Goal: Information Seeking & Learning: Get advice/opinions

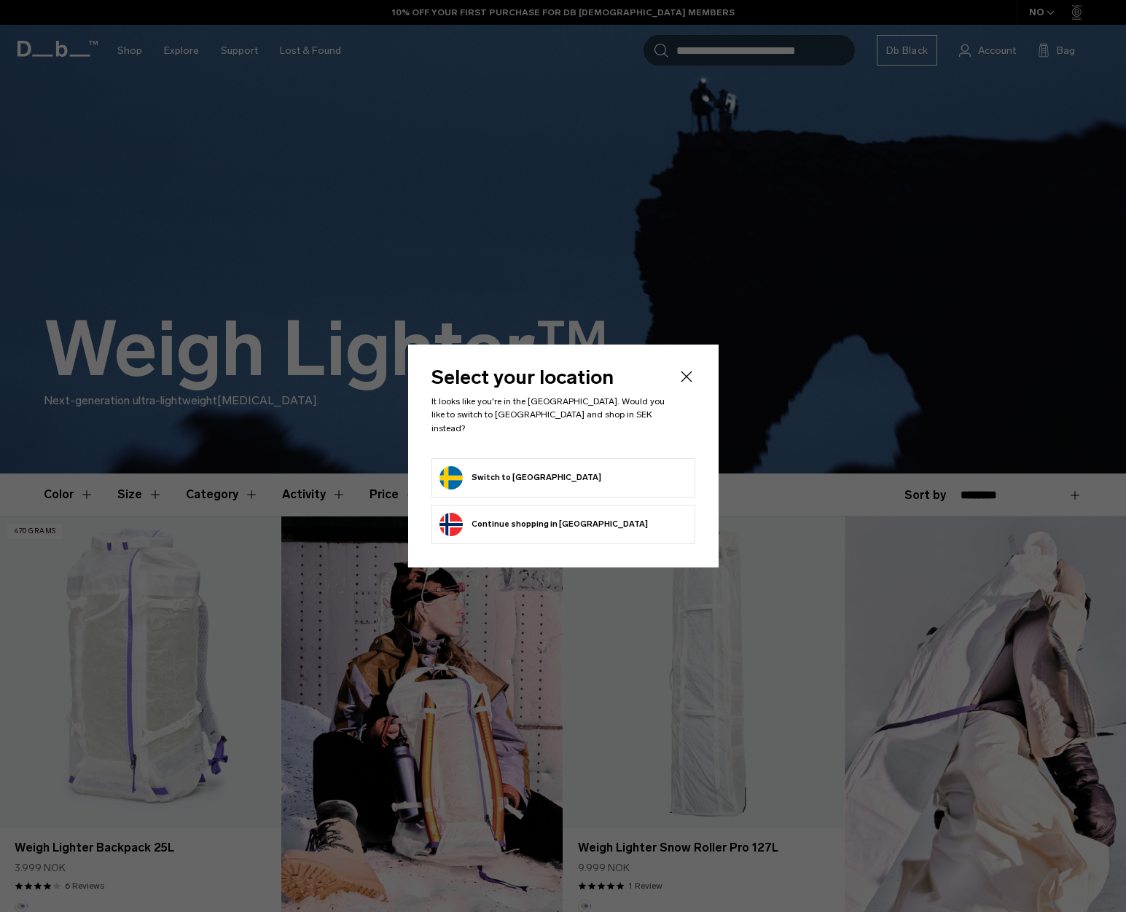
click at [503, 466] on button "Switch to [GEOGRAPHIC_DATA]" at bounding box center [520, 477] width 162 height 23
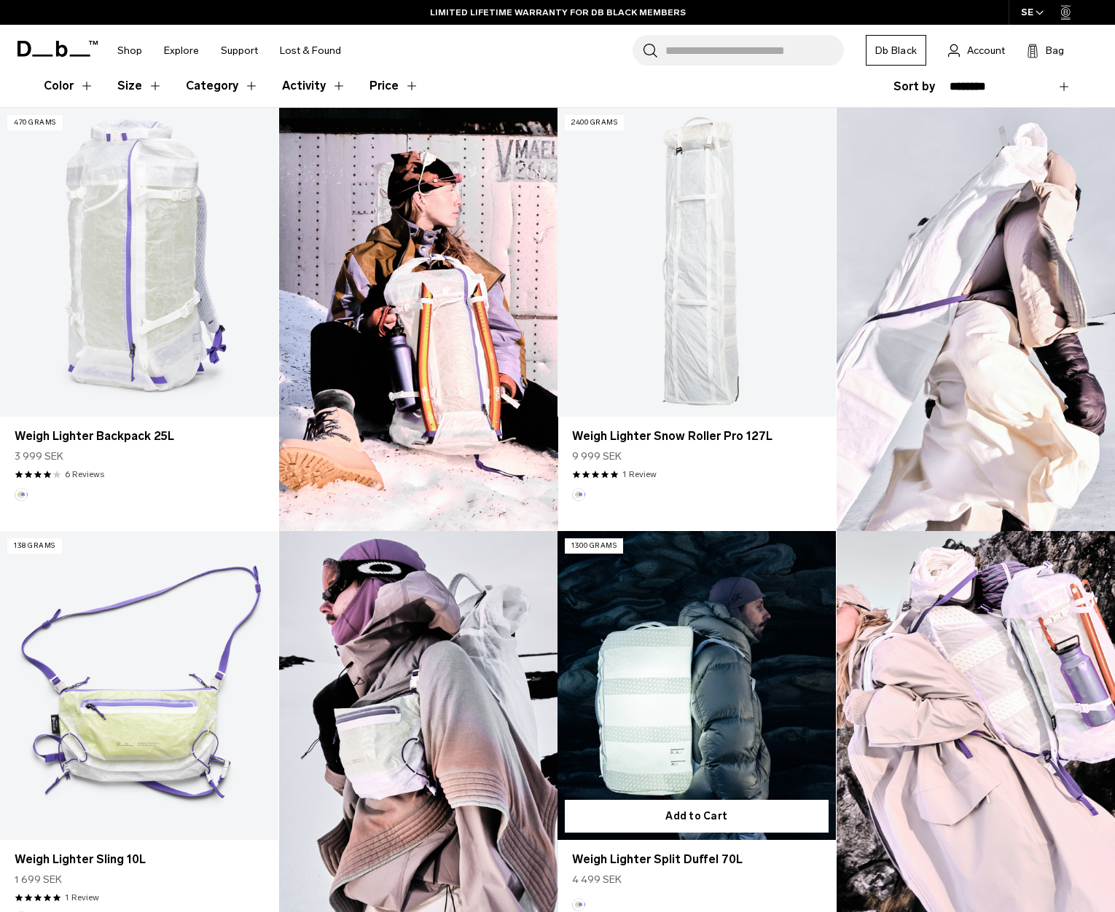
scroll to position [335, 0]
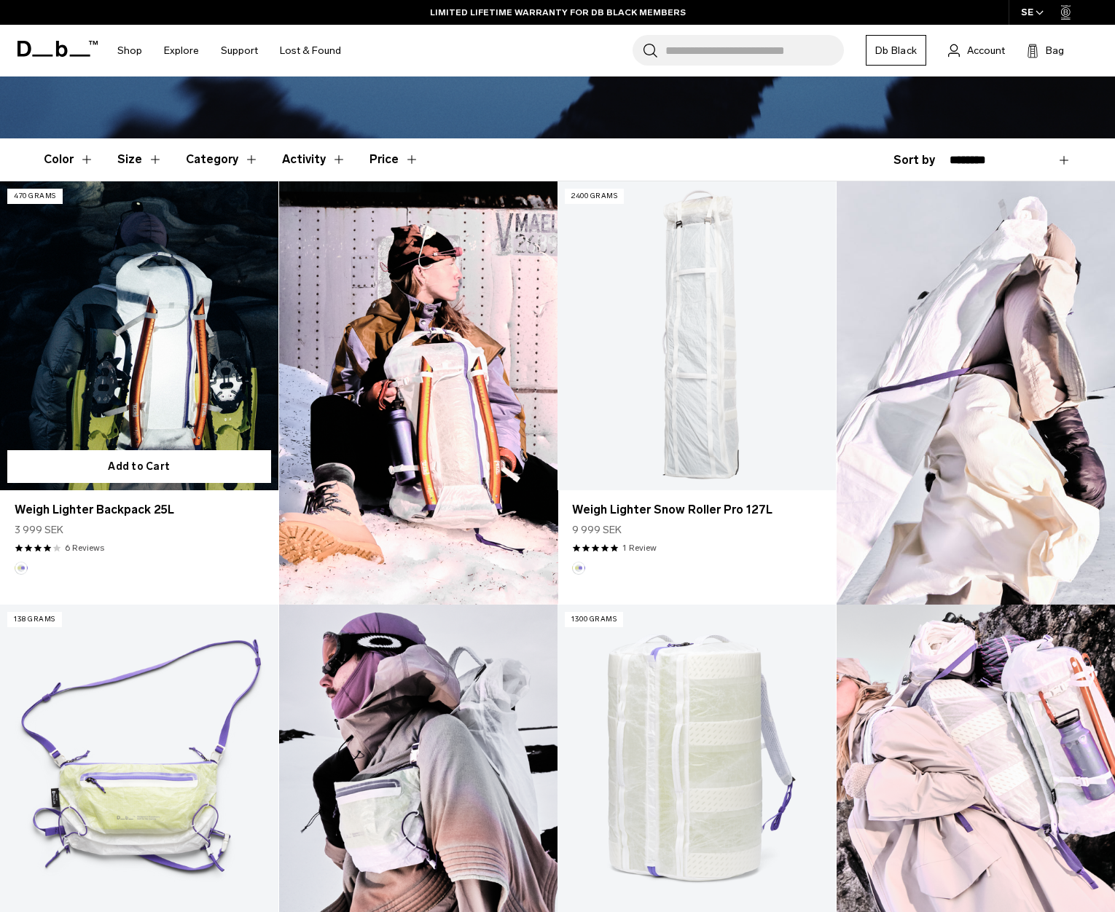
click at [121, 331] on link "Weigh Lighter Backpack 25L" at bounding box center [139, 335] width 278 height 309
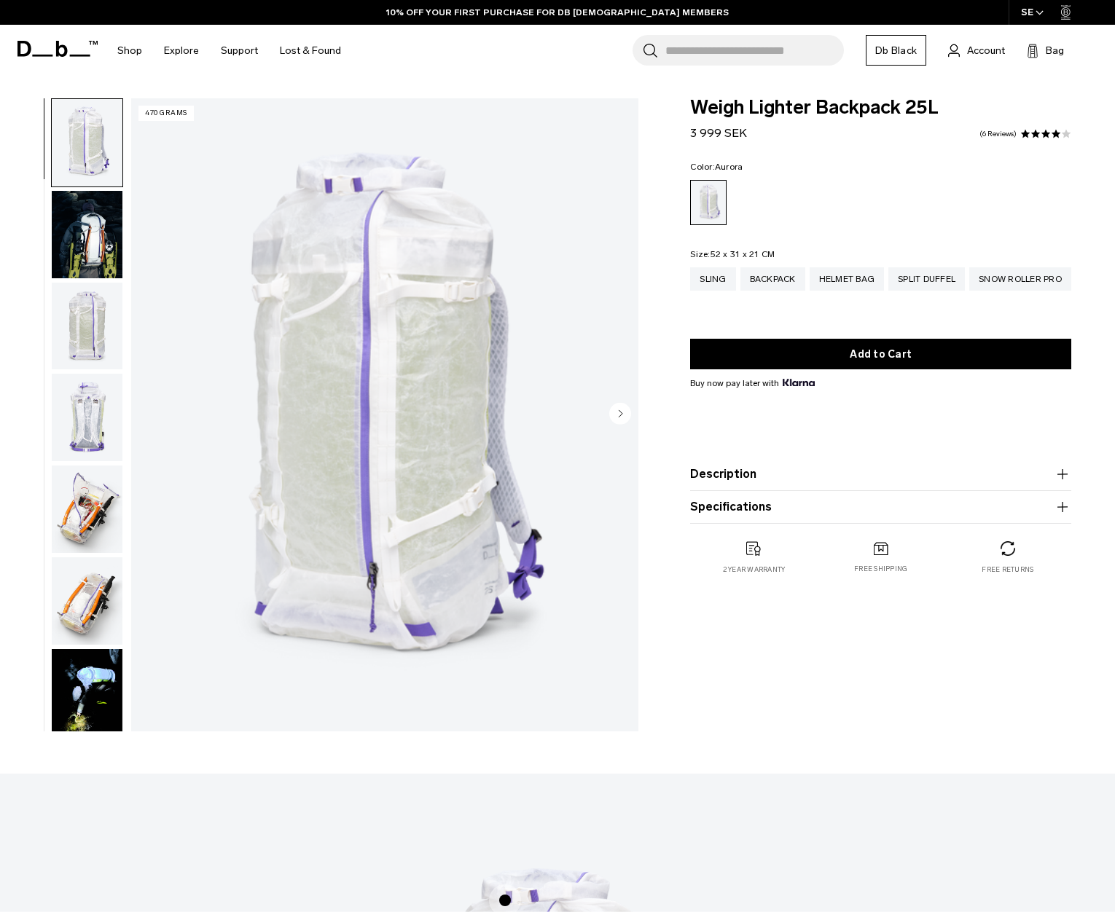
click at [92, 253] on img "button" at bounding box center [87, 234] width 71 height 87
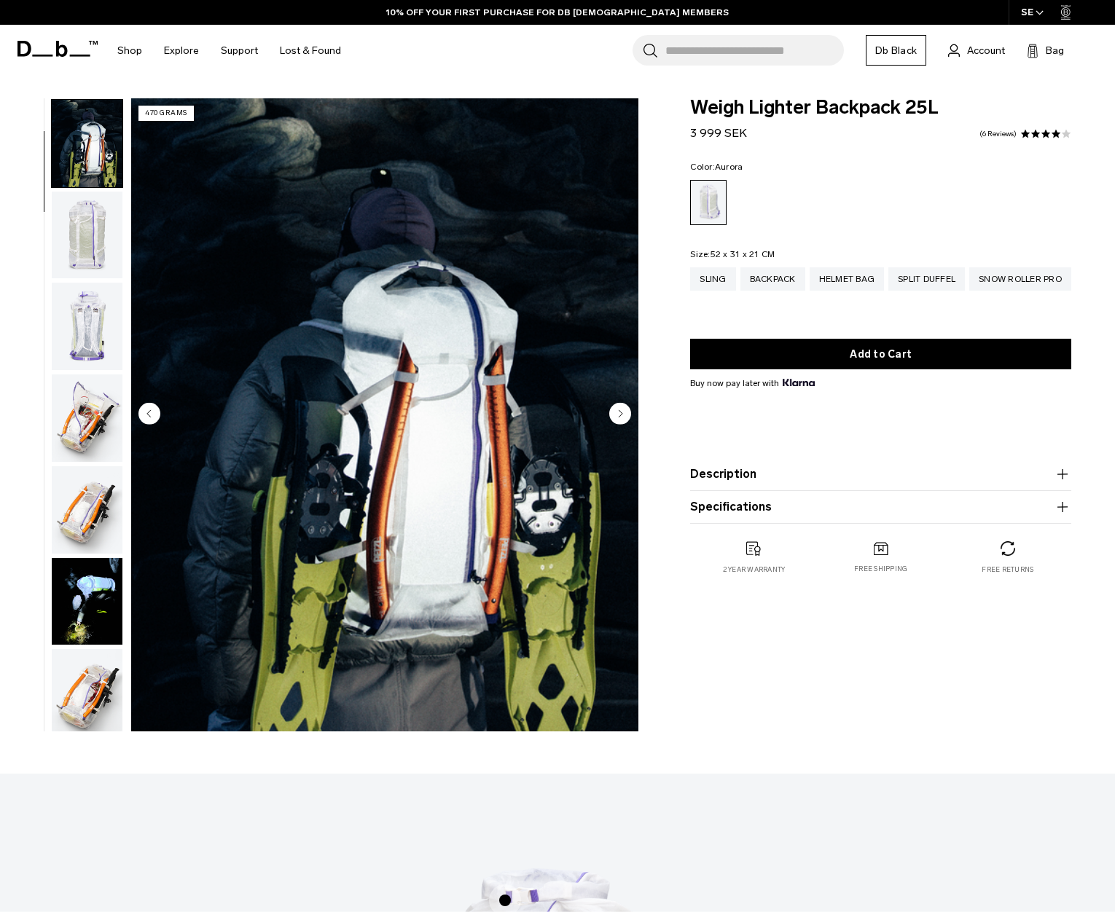
scroll to position [92, 0]
click at [86, 240] on img "button" at bounding box center [87, 234] width 71 height 87
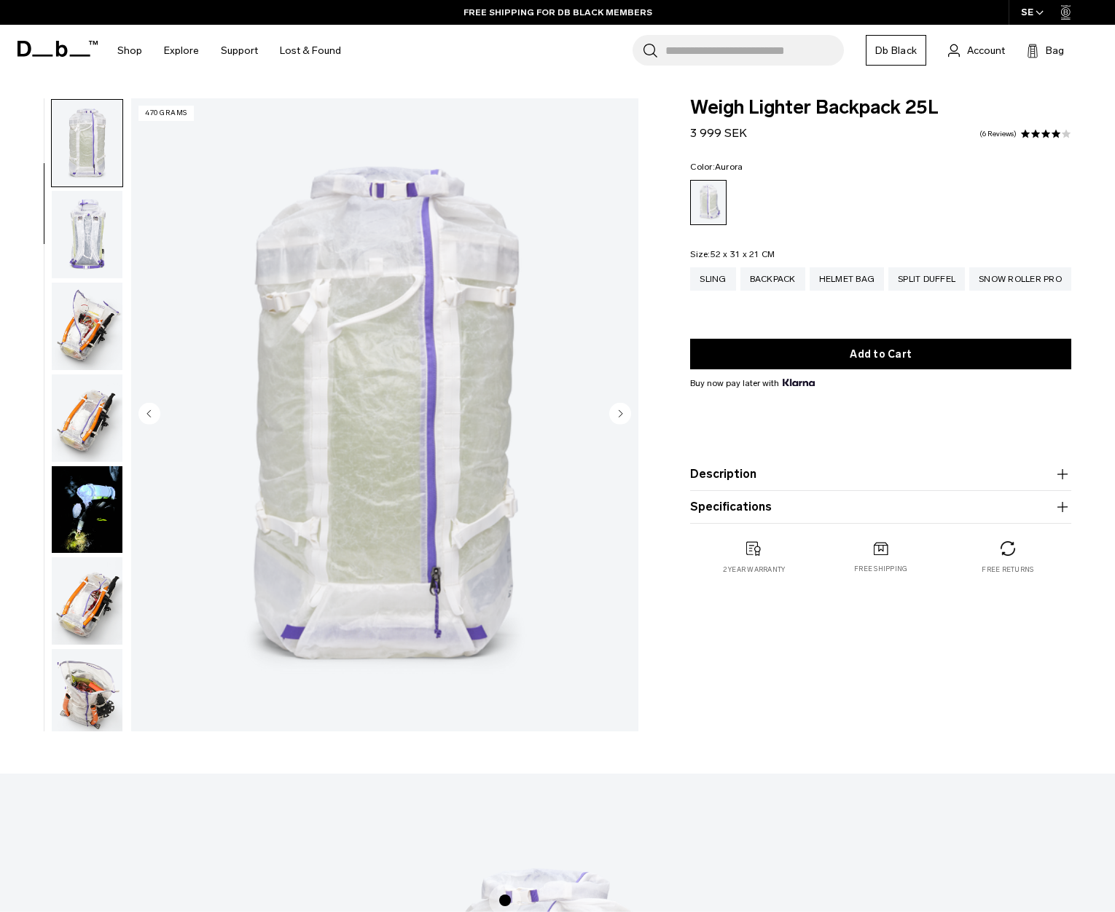
scroll to position [184, 0]
click at [86, 240] on img "button" at bounding box center [87, 233] width 71 height 87
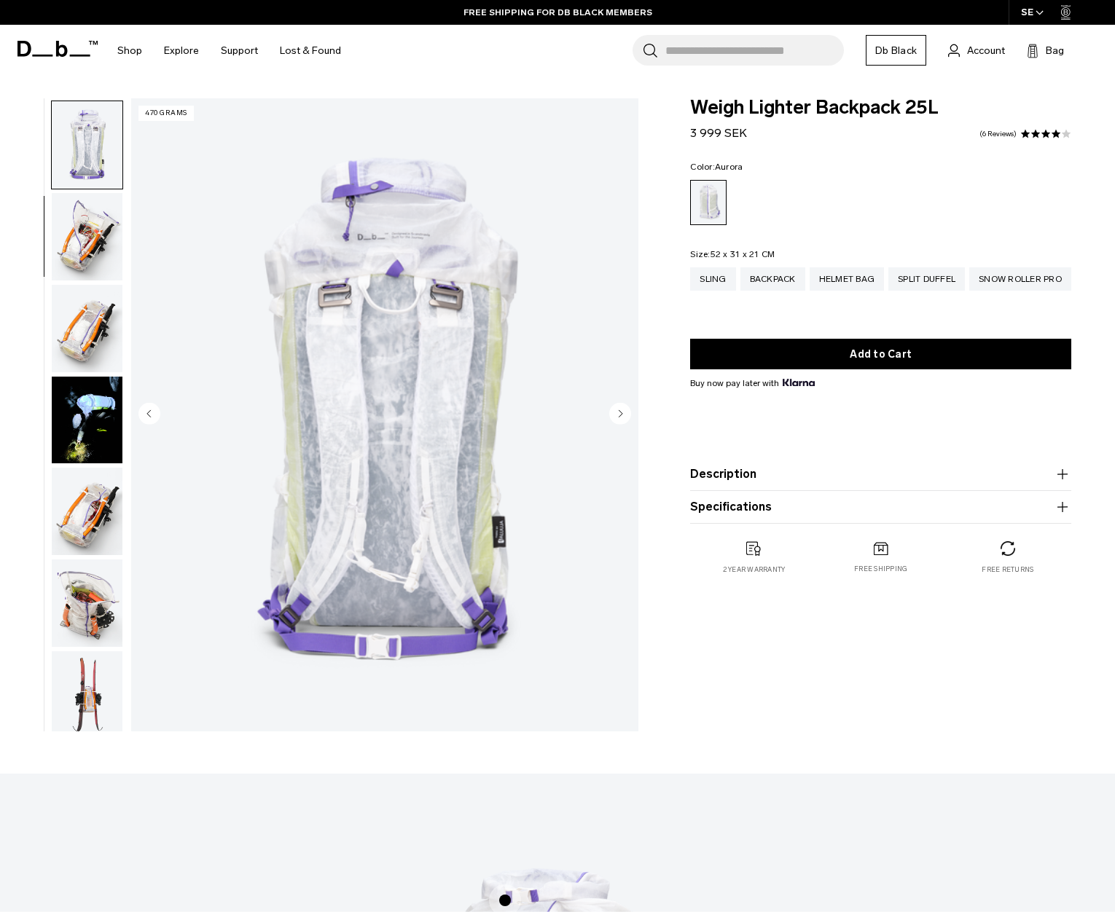
scroll to position [275, 0]
click at [86, 240] on img "button" at bounding box center [87, 234] width 71 height 87
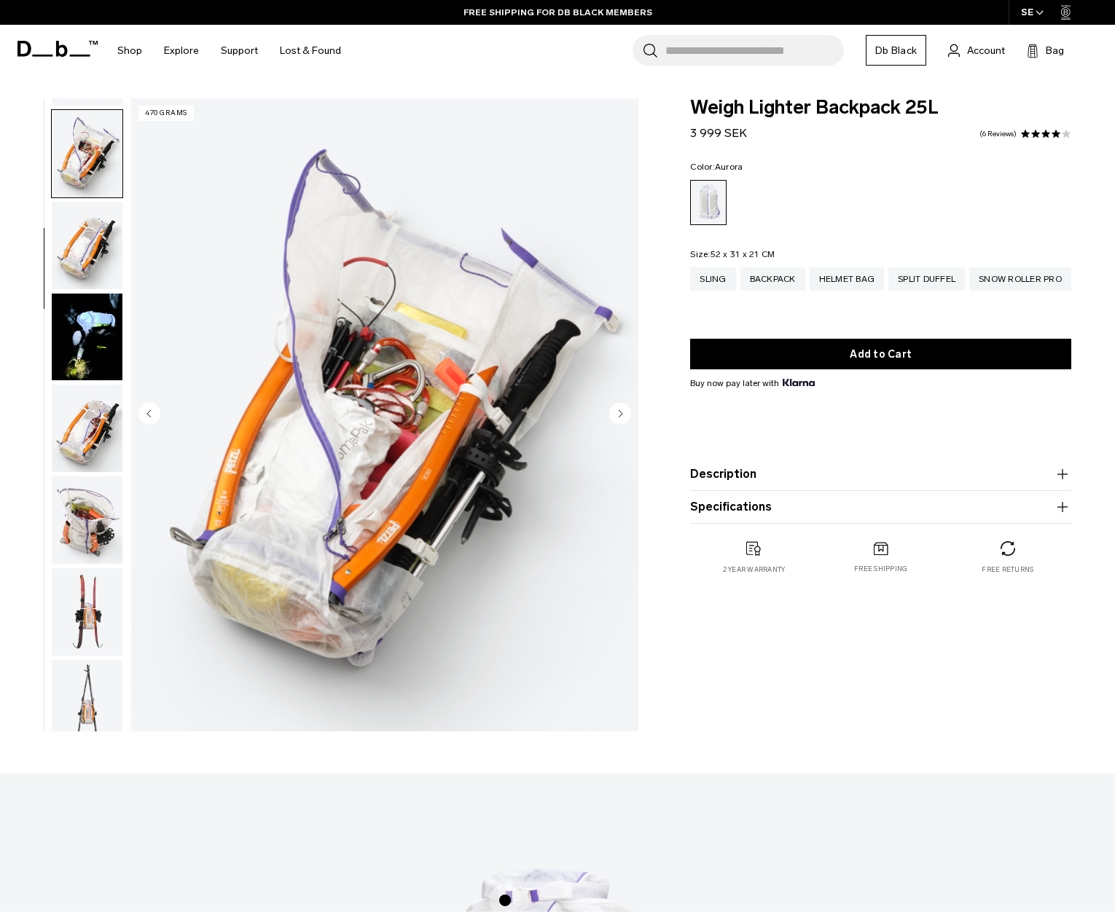
scroll to position [366, 0]
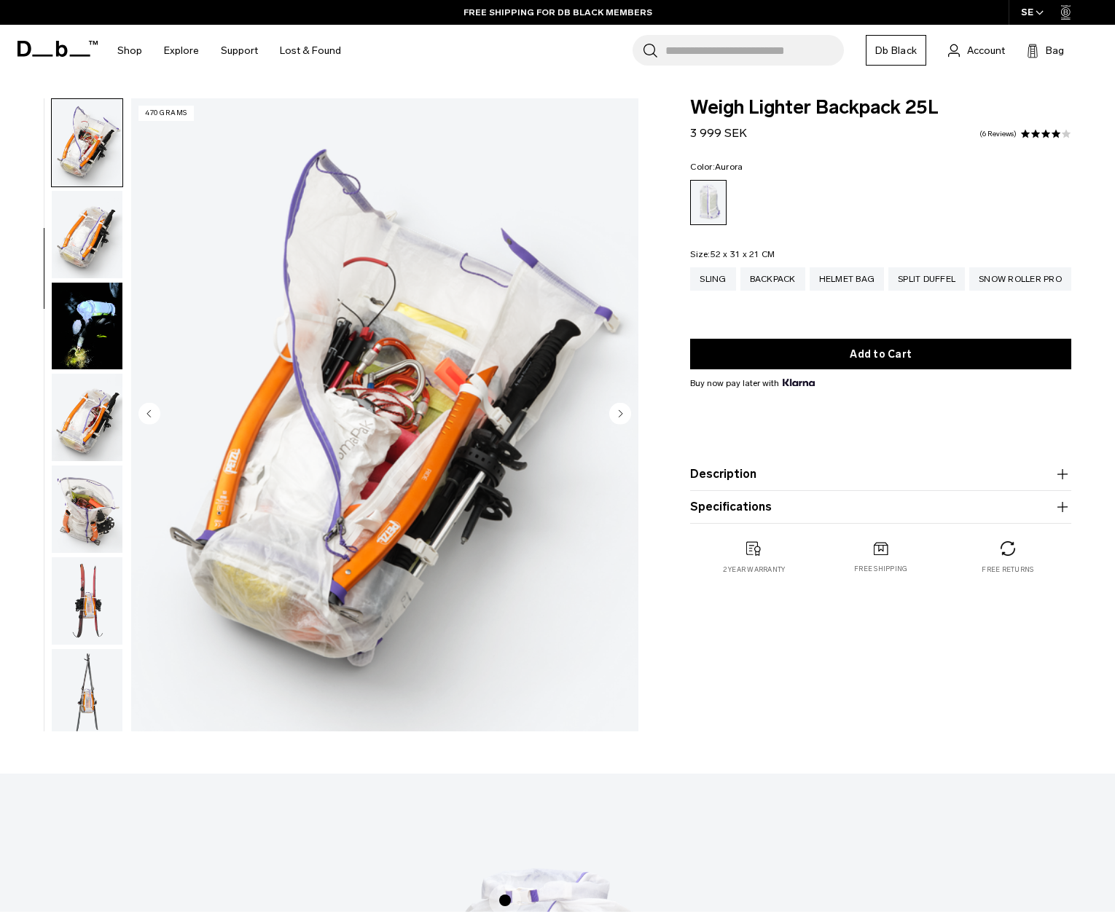
click at [86, 240] on img "button" at bounding box center [87, 234] width 71 height 87
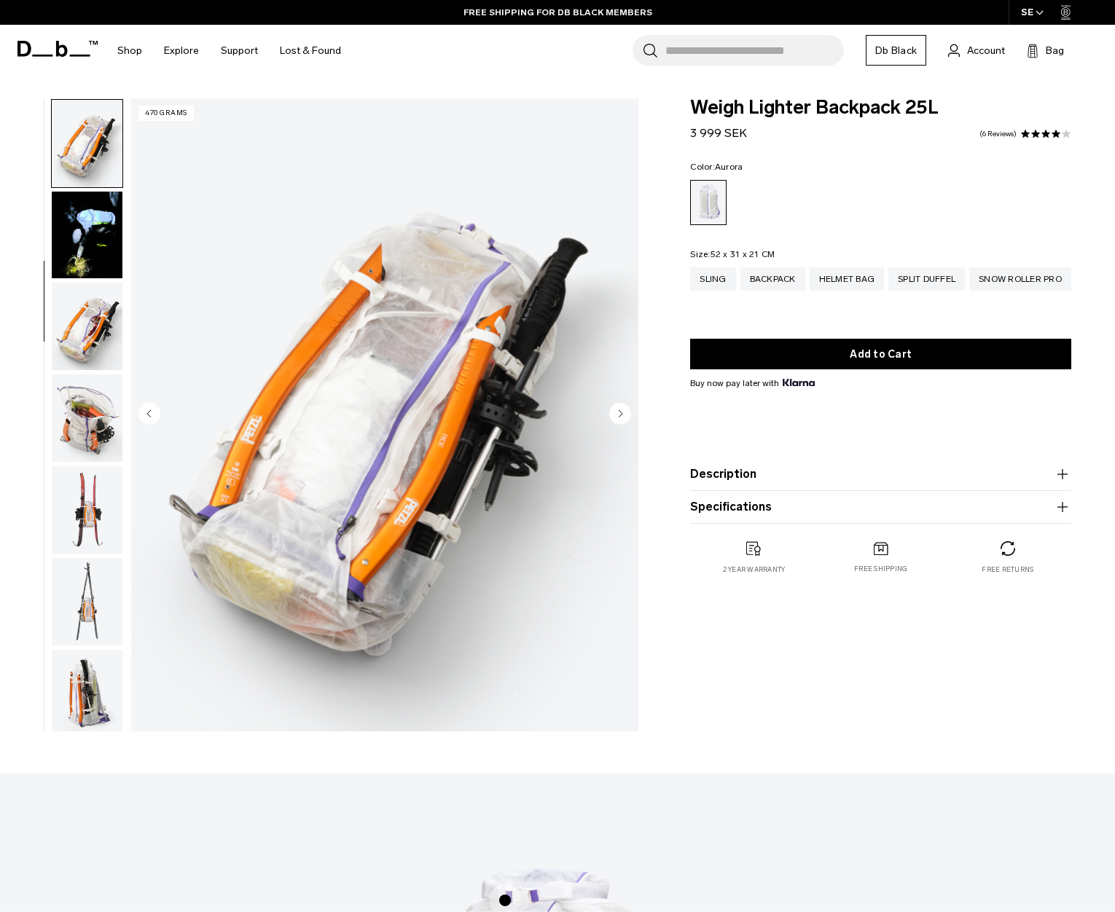
scroll to position [458, 0]
click at [86, 240] on img "button" at bounding box center [87, 234] width 71 height 87
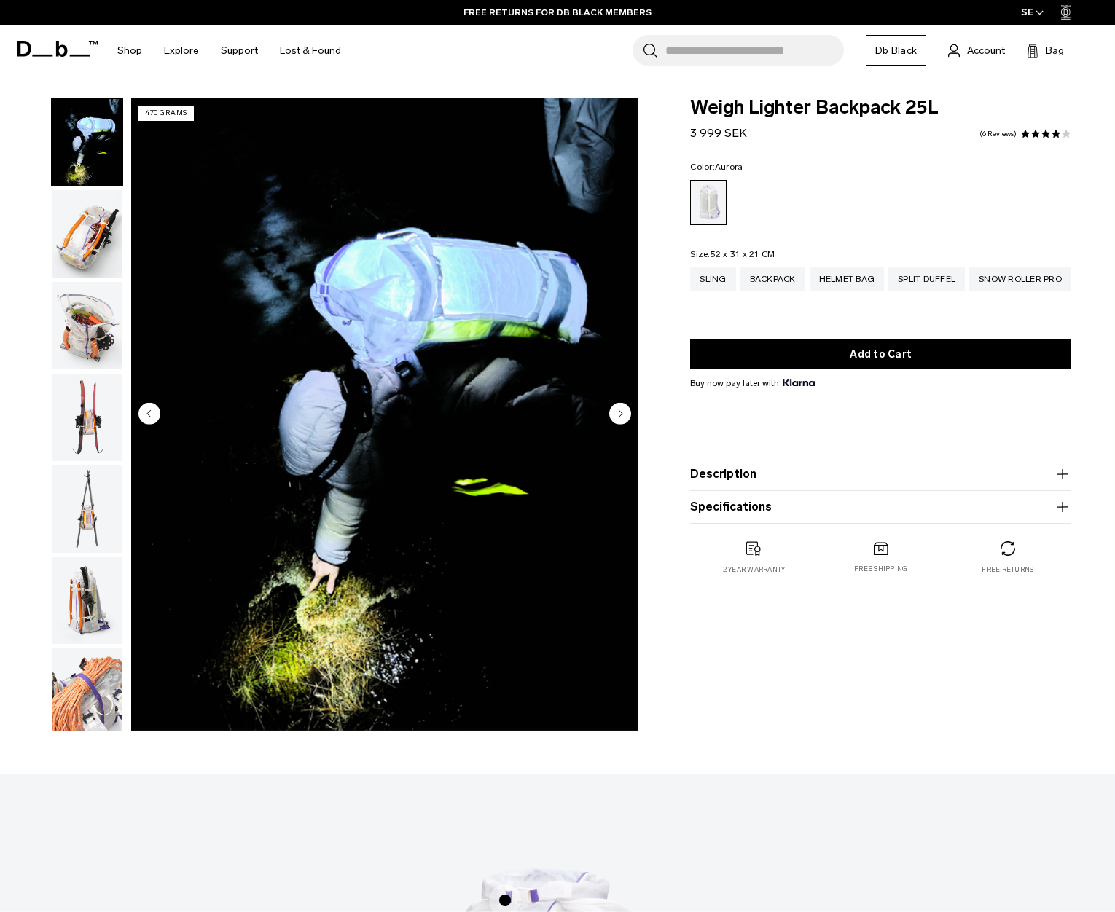
click at [86, 240] on img "button" at bounding box center [87, 233] width 71 height 87
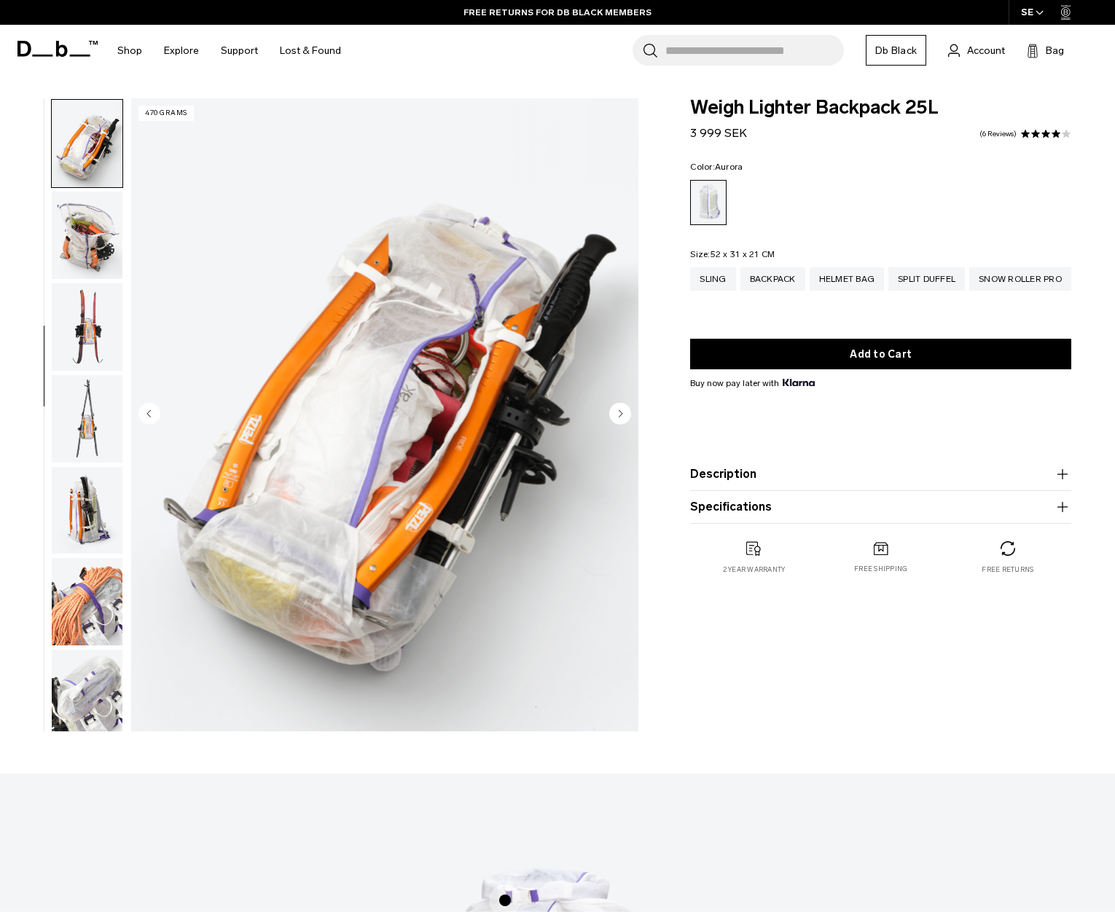
scroll to position [641, 0]
click at [86, 240] on img "button" at bounding box center [87, 234] width 71 height 87
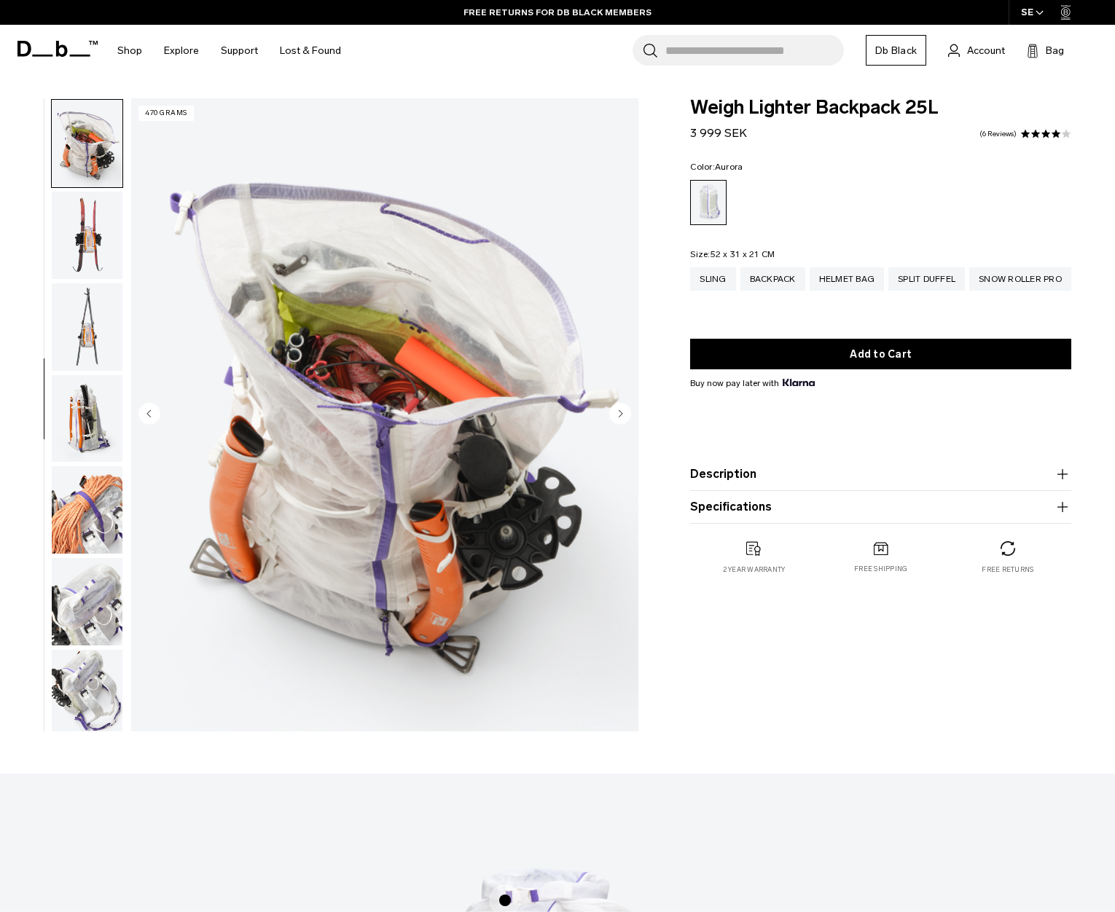
scroll to position [733, 0]
click at [86, 240] on img "button" at bounding box center [87, 234] width 71 height 87
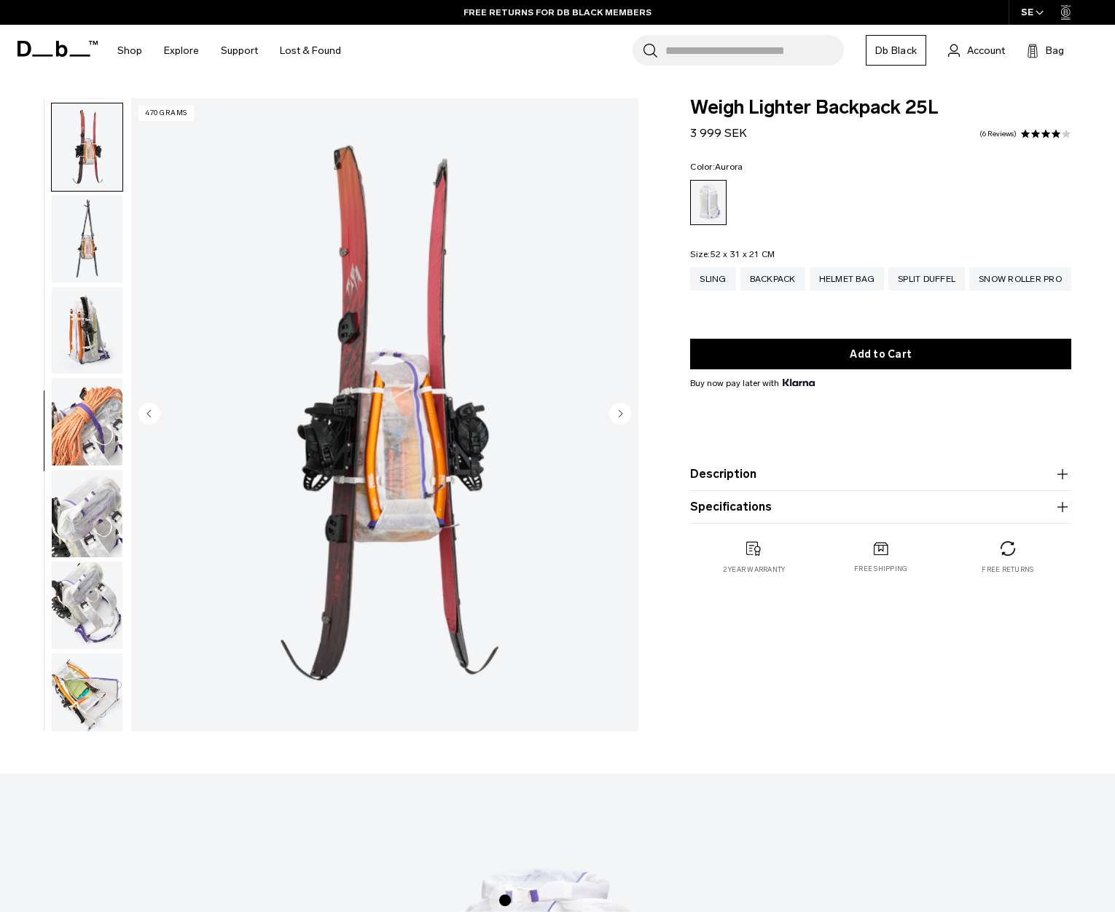
scroll to position [825, 0]
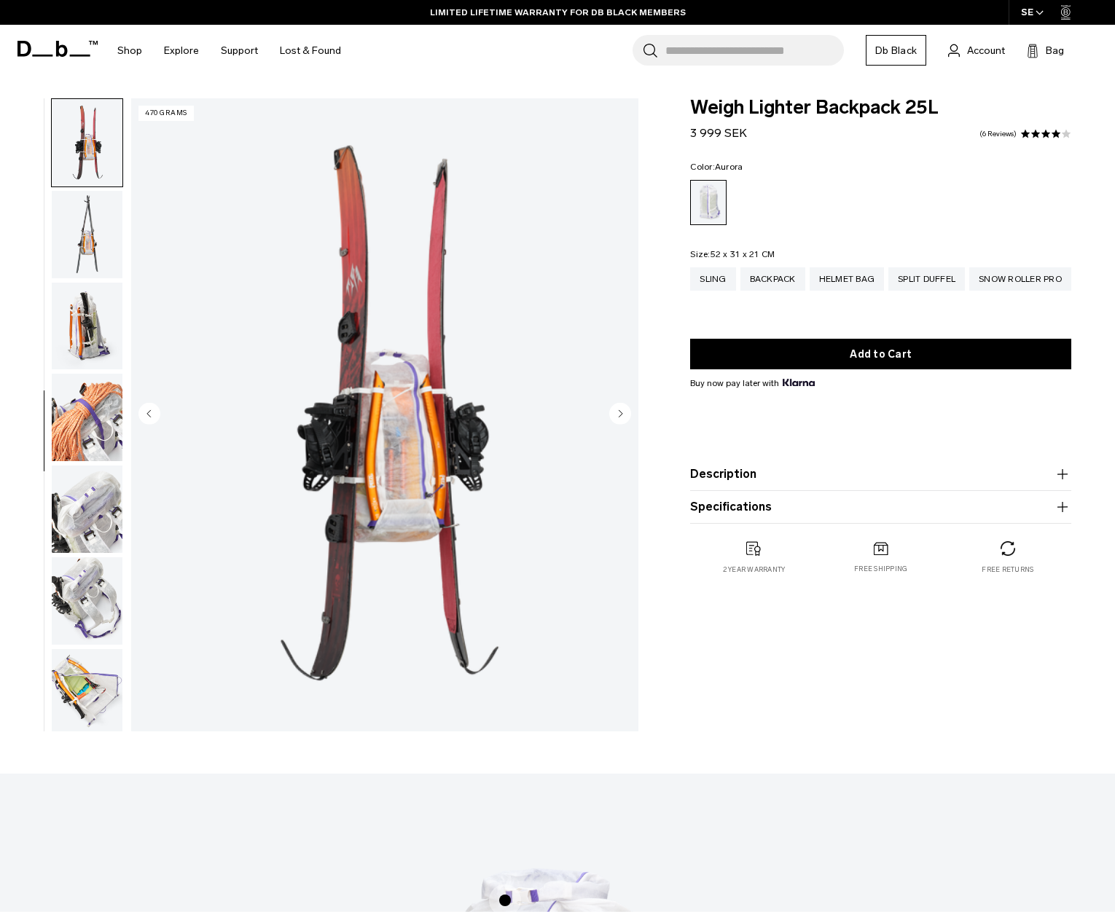
click at [86, 240] on img "button" at bounding box center [87, 234] width 71 height 87
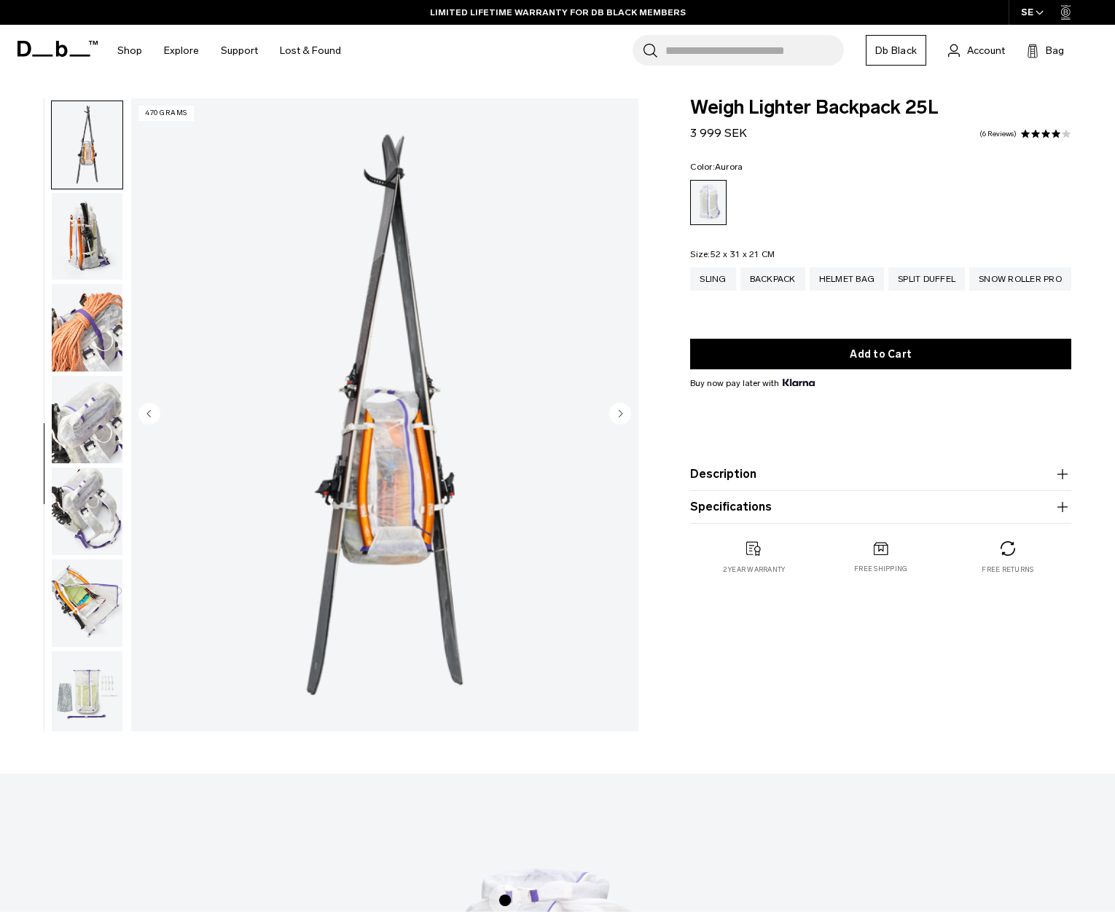
scroll to position [916, 0]
click at [86, 240] on img "button" at bounding box center [87, 234] width 71 height 87
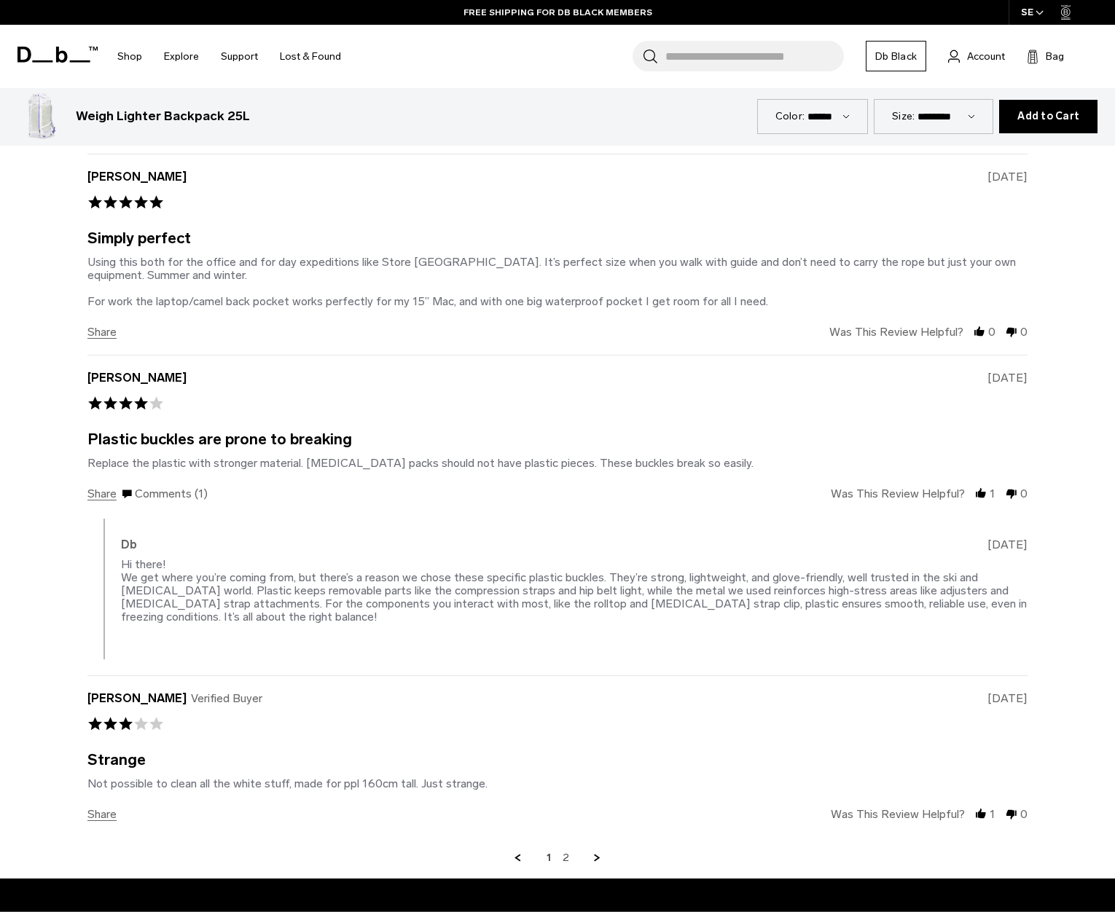
scroll to position [3079, 0]
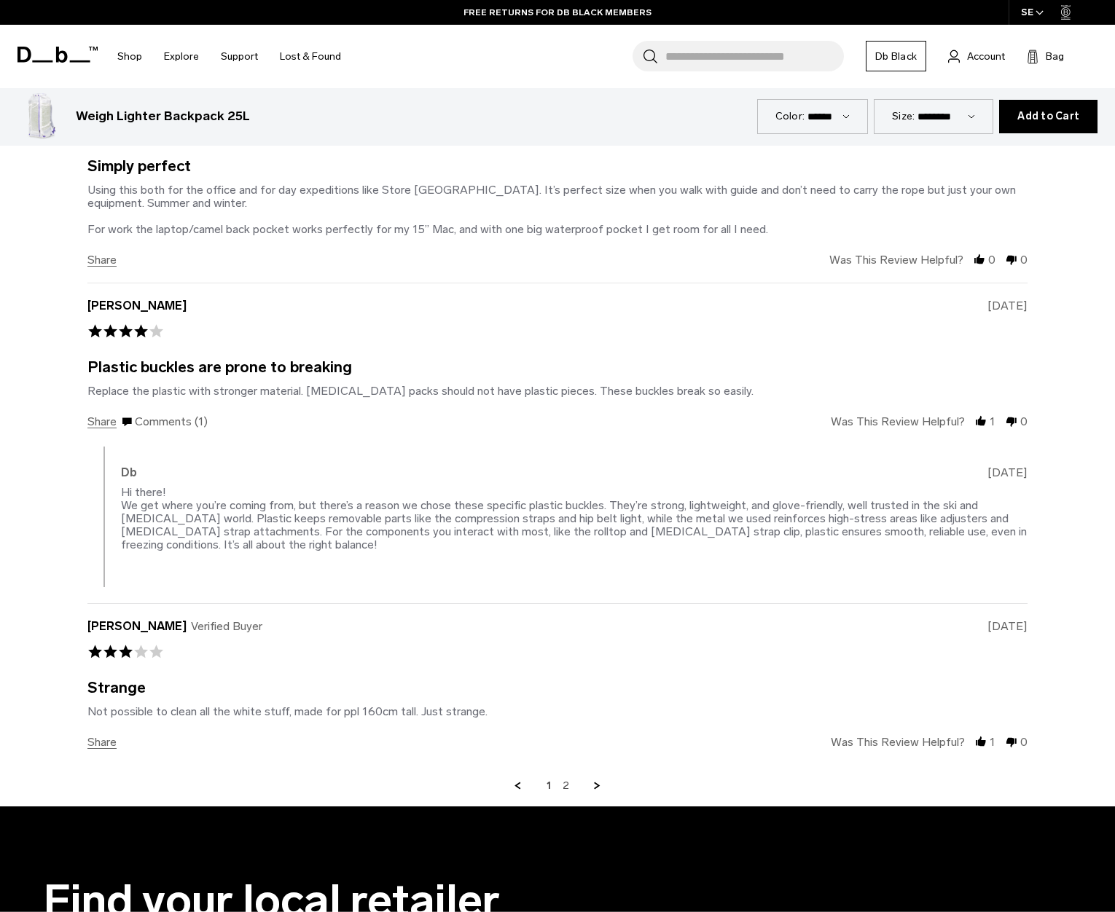
drag, startPoint x: 178, startPoint y: 710, endPoint x: 486, endPoint y: 713, distance: 308.2
click at [486, 713] on div "Review by [PERSON_NAME] on [DATE] review stating Strange Not possible to clean …" at bounding box center [557, 711] width 940 height 13
click at [490, 713] on div "Review by [PERSON_NAME] on [DATE] review stating Strange Not possible to clean …" at bounding box center [557, 711] width 940 height 13
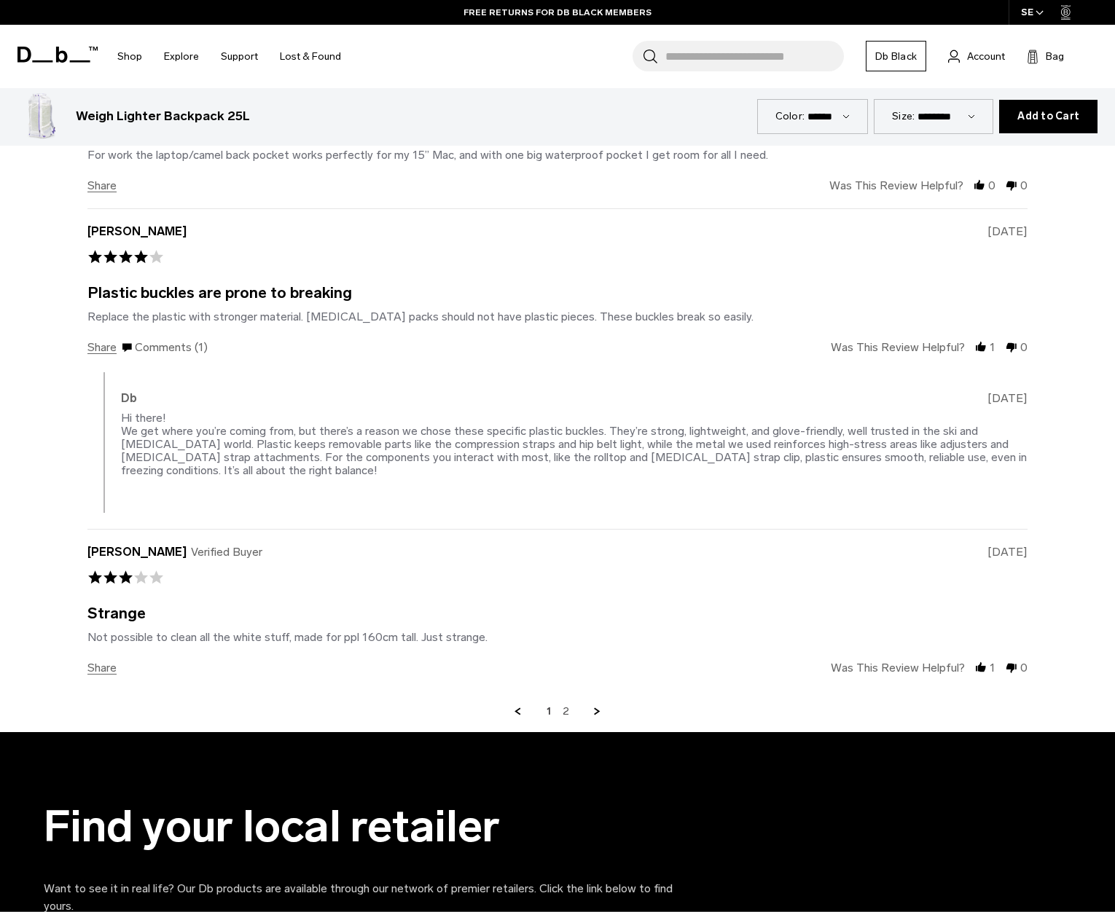
scroll to position [3165, 0]
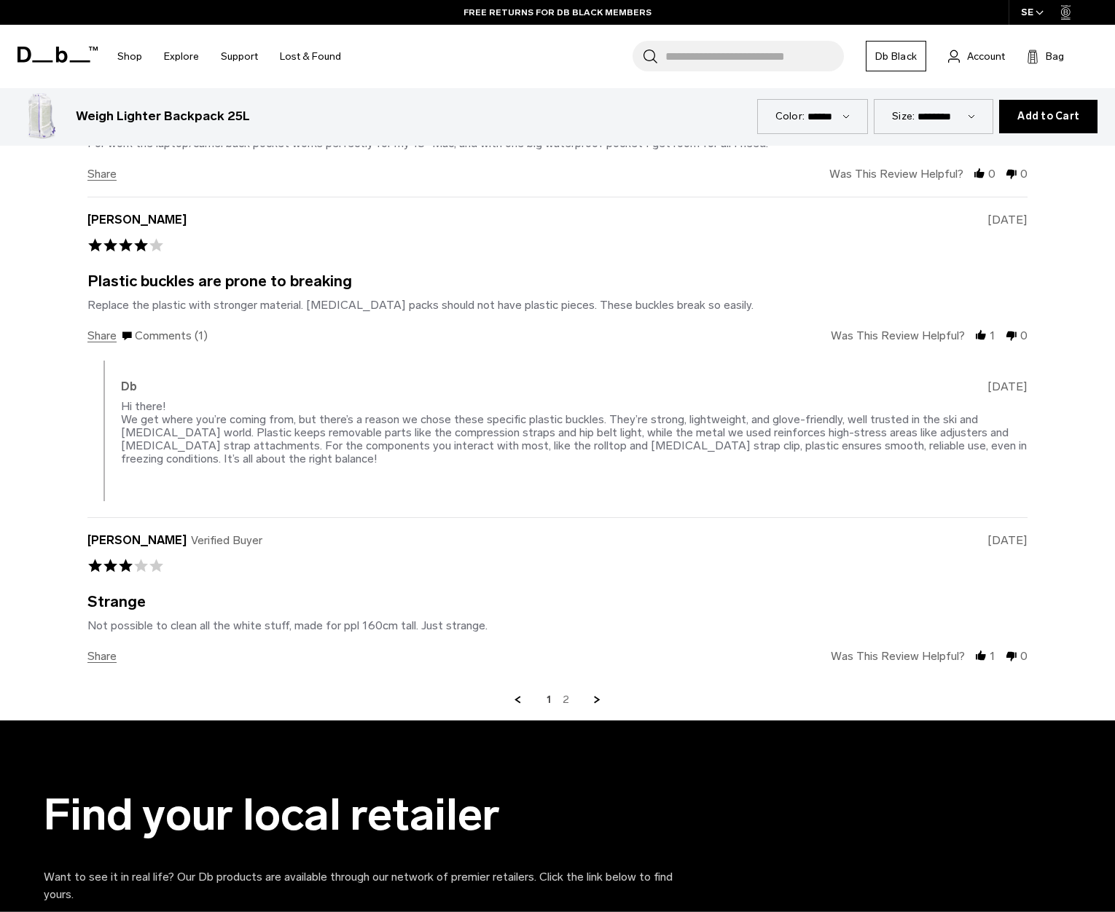
click at [565, 699] on link "2" at bounding box center [565, 700] width 7 height 13
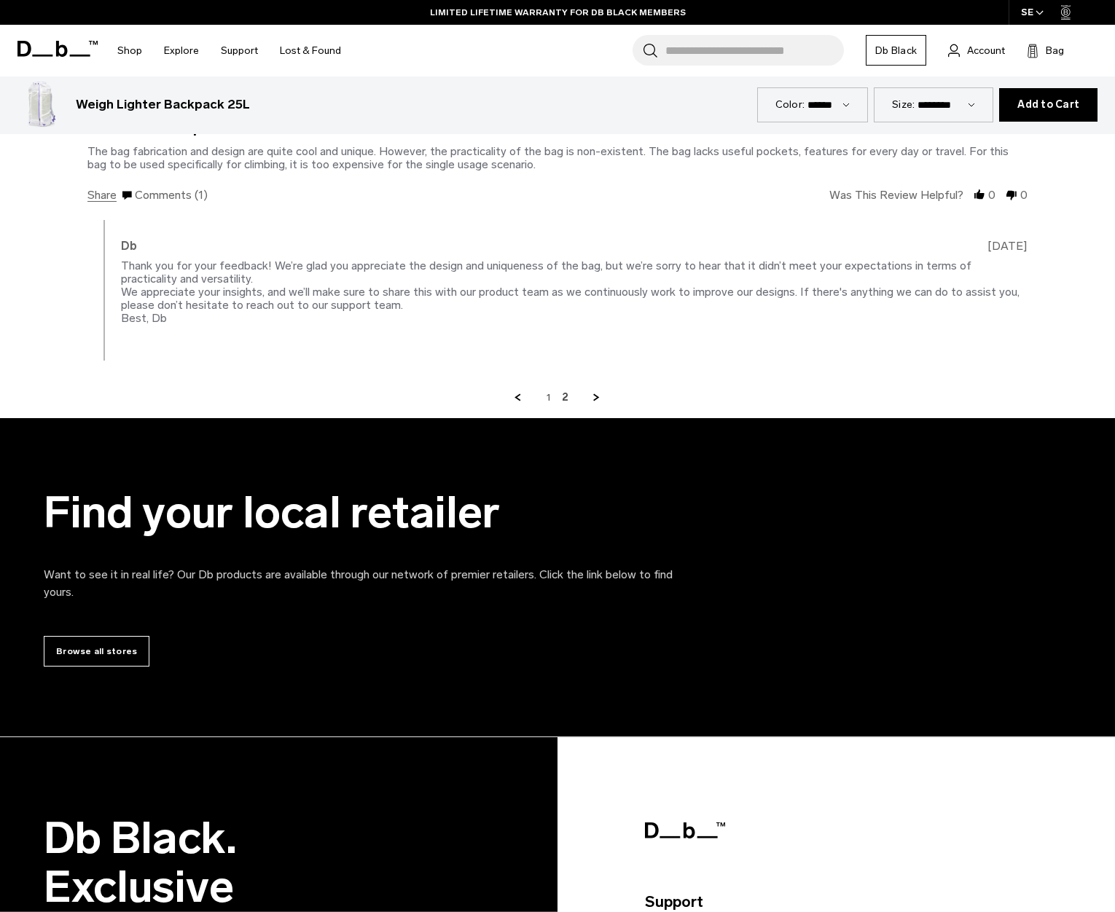
scroll to position [2782, 0]
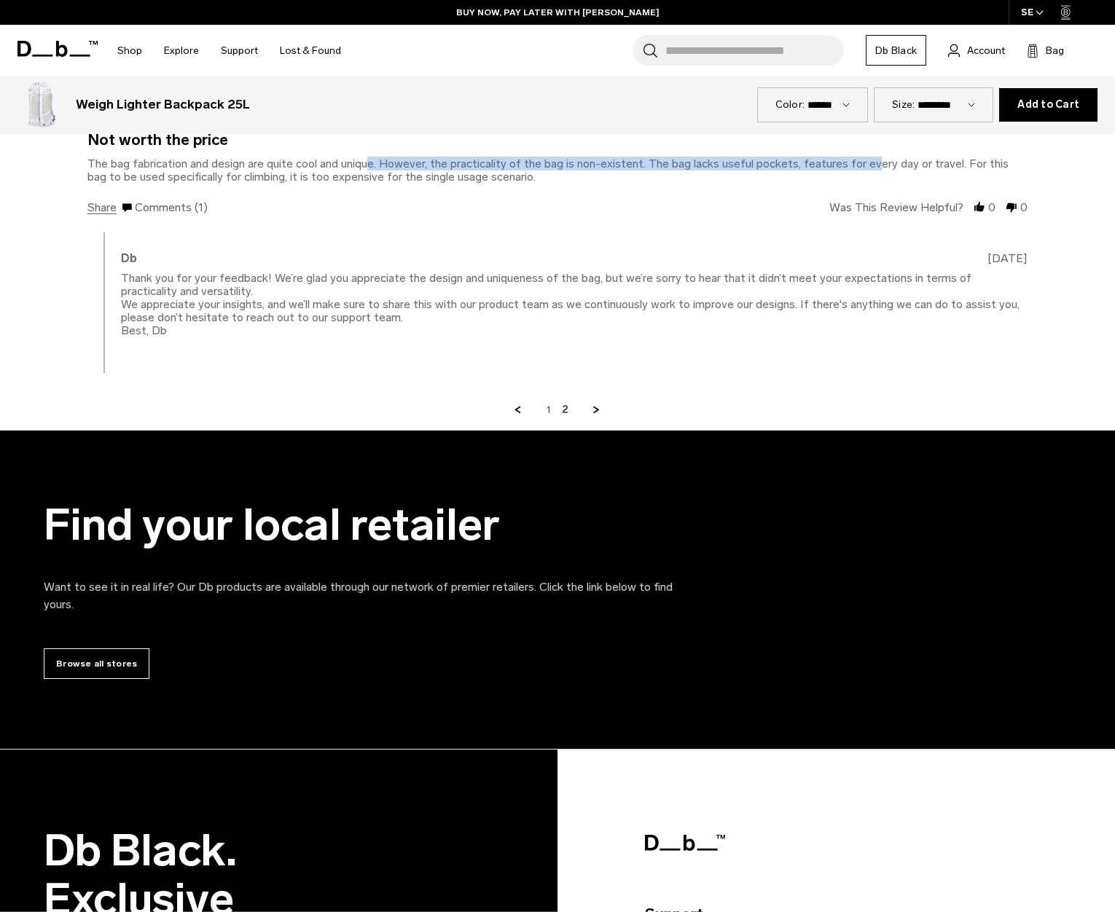
drag, startPoint x: 360, startPoint y: 162, endPoint x: 866, endPoint y: 160, distance: 506.3
click at [866, 160] on div "The bag fabrication and design are quite cool and unique. However, the practica…" at bounding box center [547, 170] width 921 height 27
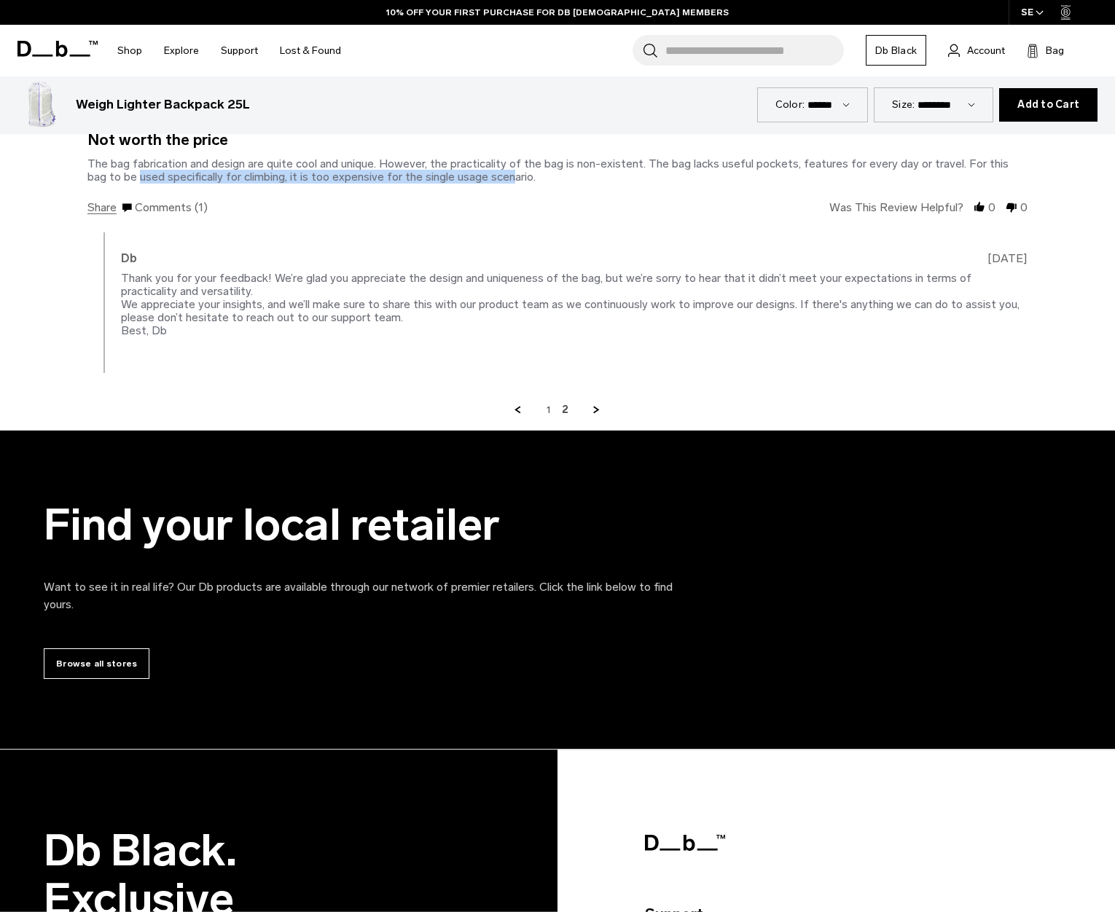
drag, startPoint x: 117, startPoint y: 173, endPoint x: 479, endPoint y: 175, distance: 362.8
click at [479, 175] on div "The bag fabrication and design are quite cool and unique. However, the practica…" at bounding box center [547, 170] width 921 height 27
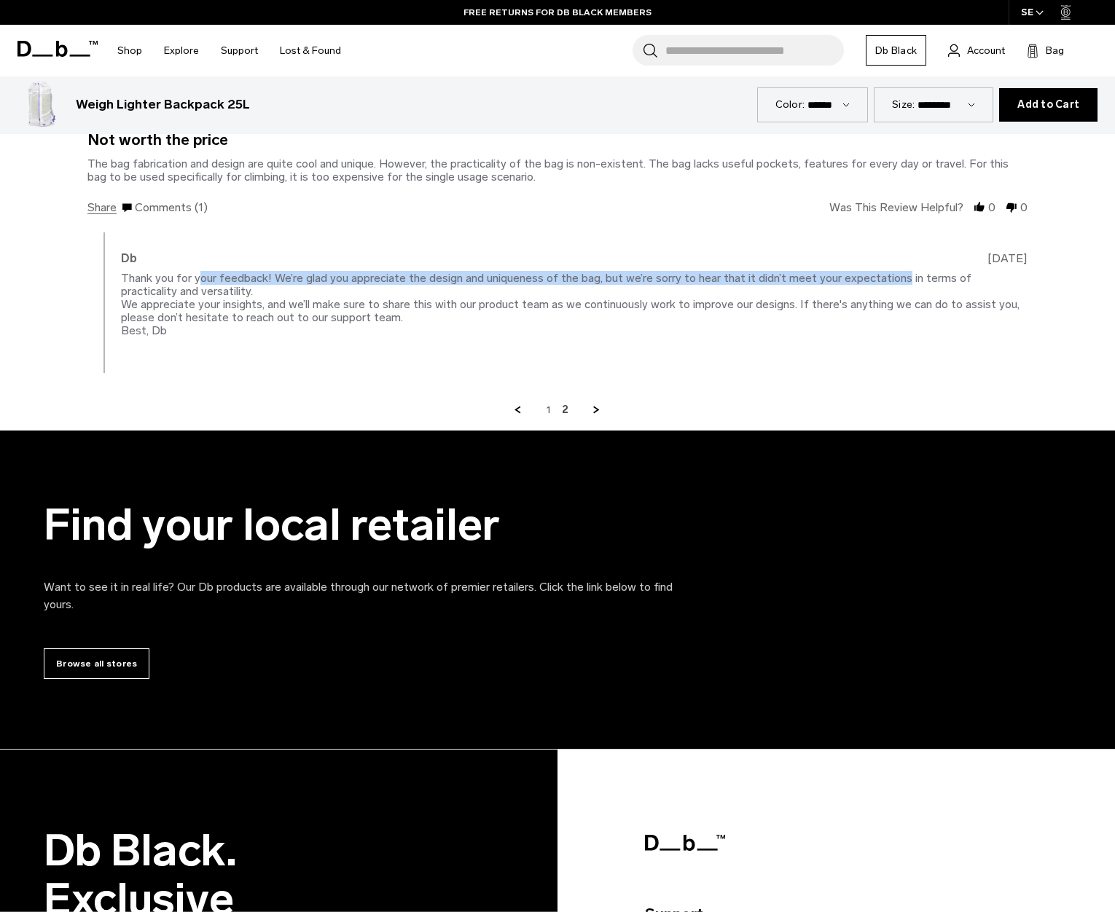
drag, startPoint x: 196, startPoint y: 278, endPoint x: 892, endPoint y: 280, distance: 695.8
click at [892, 280] on div "Thank you for your feedback! We’re glad you appreciate the design and uniquenes…" at bounding box center [570, 304] width 898 height 66
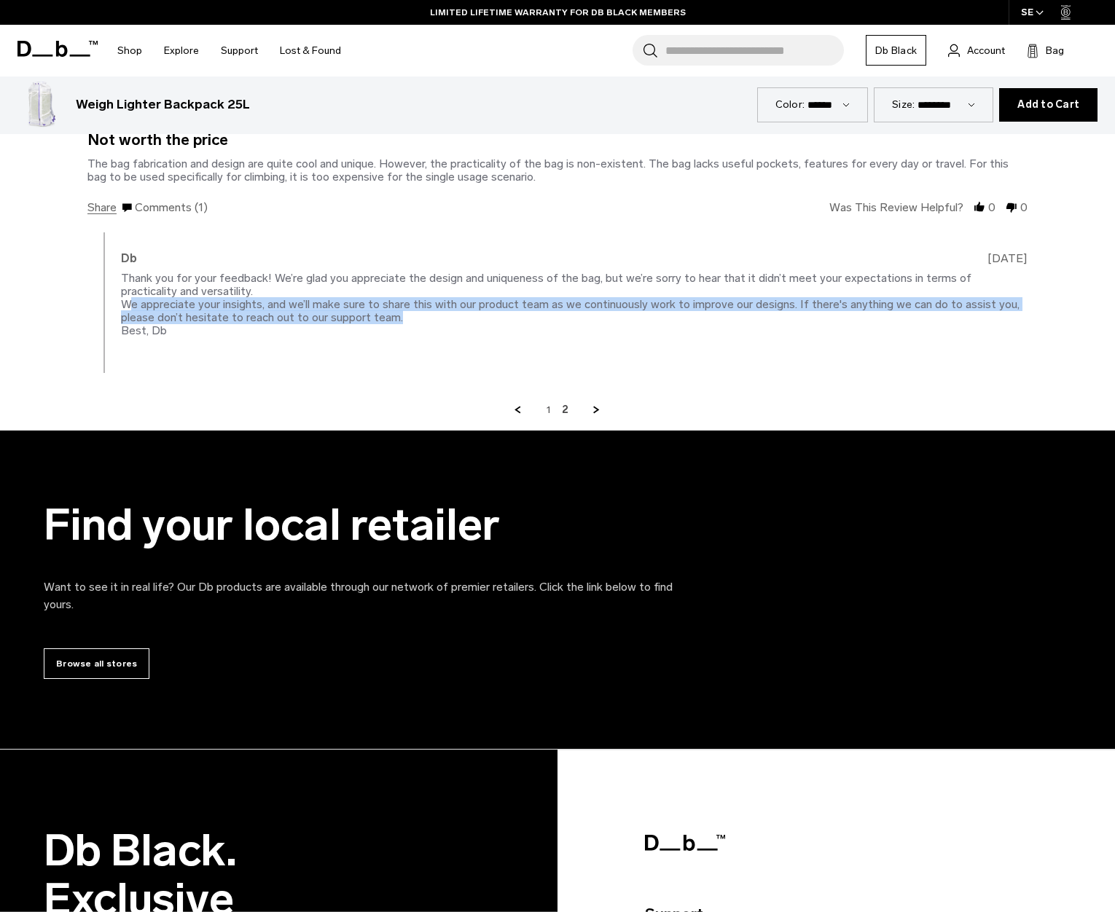
drag, startPoint x: 130, startPoint y: 305, endPoint x: 868, endPoint y: 315, distance: 738.1
click at [868, 315] on div "Thank you for your feedback! We’re glad you appreciate the design and uniquenes…" at bounding box center [574, 305] width 906 height 66
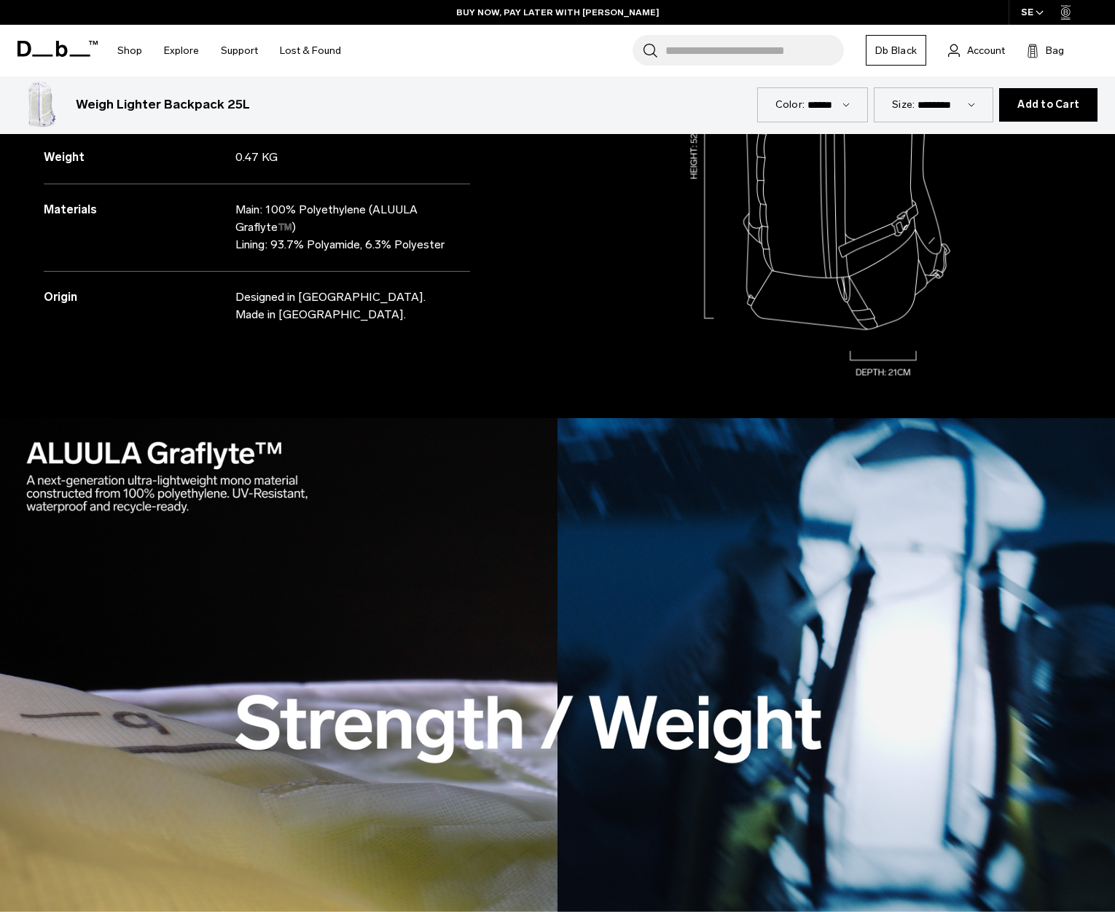
scroll to position [1279, 0]
